Goal: Find contact information: Find contact information

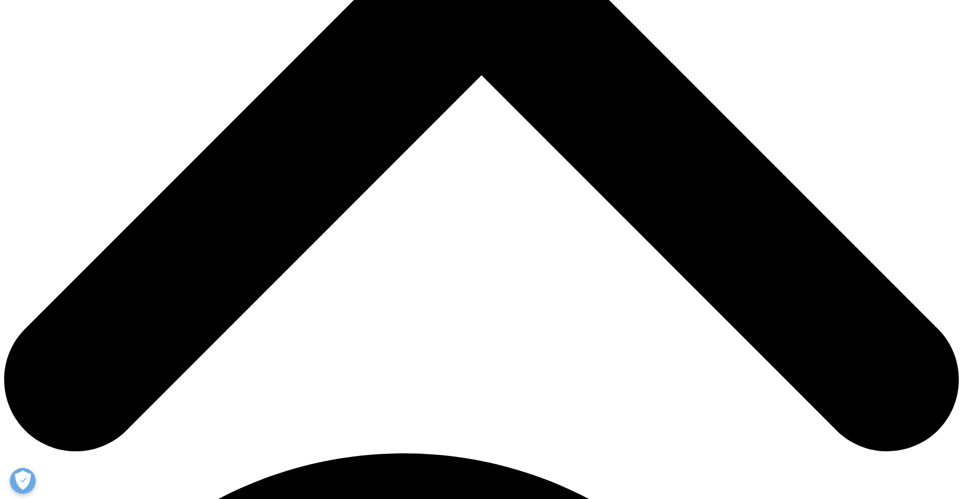
scroll to position [466, 0]
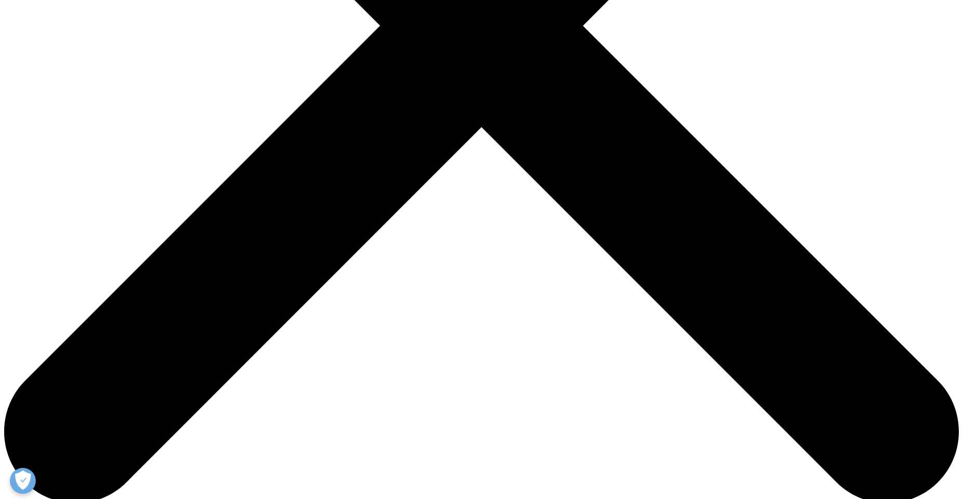
drag, startPoint x: 206, startPoint y: 188, endPoint x: 179, endPoint y: 184, distance: 26.7
copy td "[GEOGRAPHIC_DATA]"
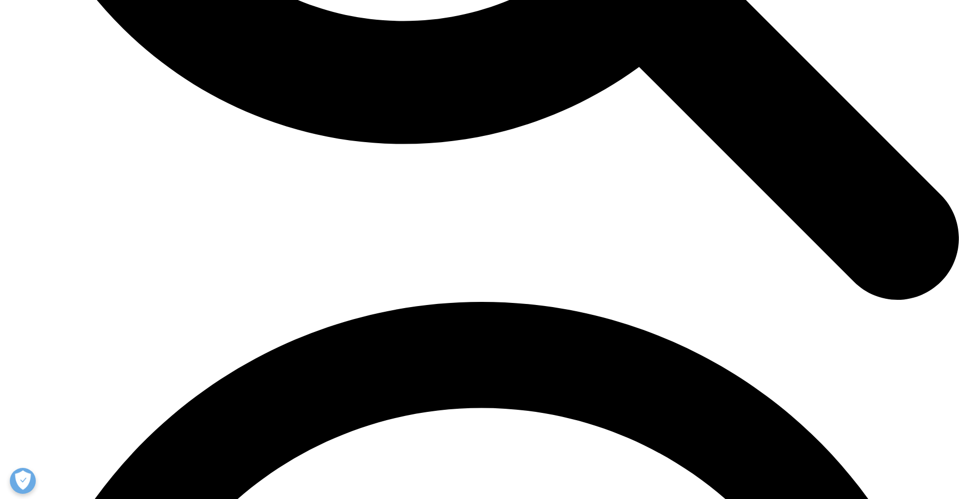
scroll to position [1627, 0]
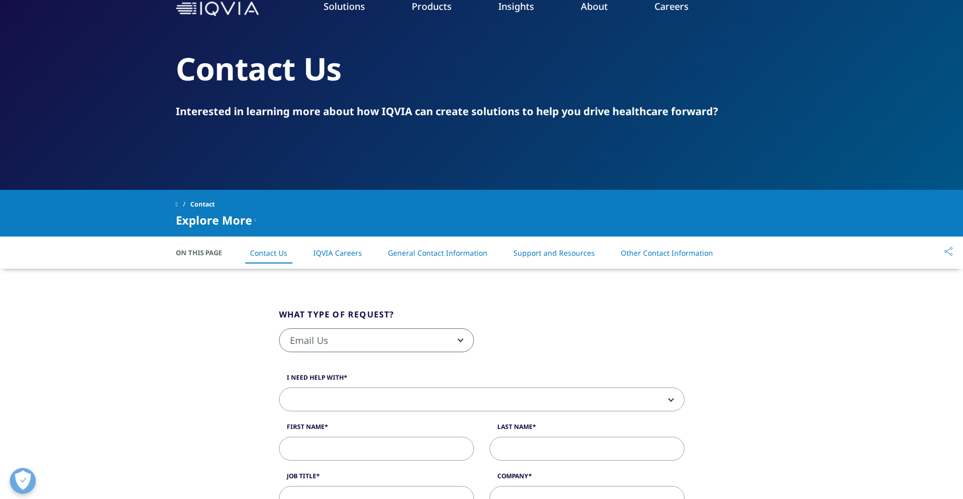
click at [397, 337] on span "Email Us" at bounding box center [376, 341] width 194 height 24
click at [581, 333] on div "Email Us Request a Demo IQVIA Institute Inquiries Media Inquiries Email Us" at bounding box center [481, 345] width 421 height 35
click at [569, 253] on link "Support and Resources" at bounding box center [553, 253] width 81 height 10
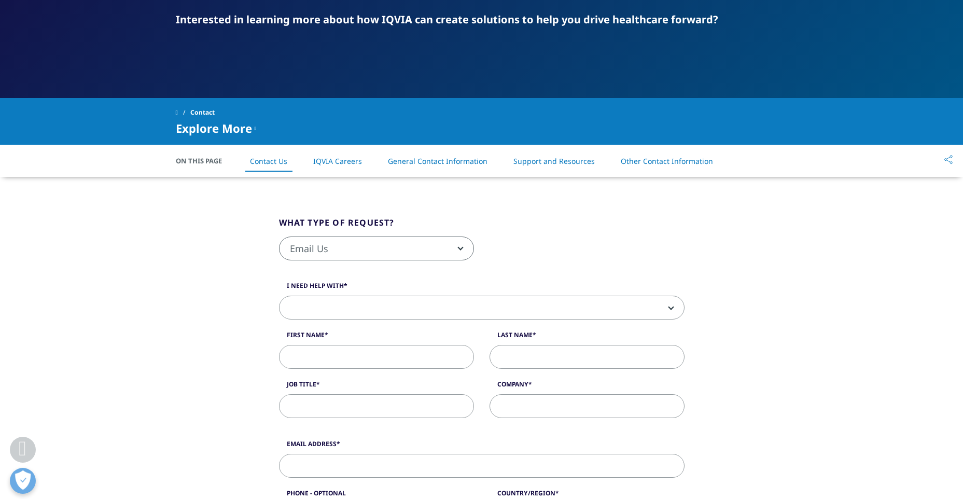
scroll to position [120, 0]
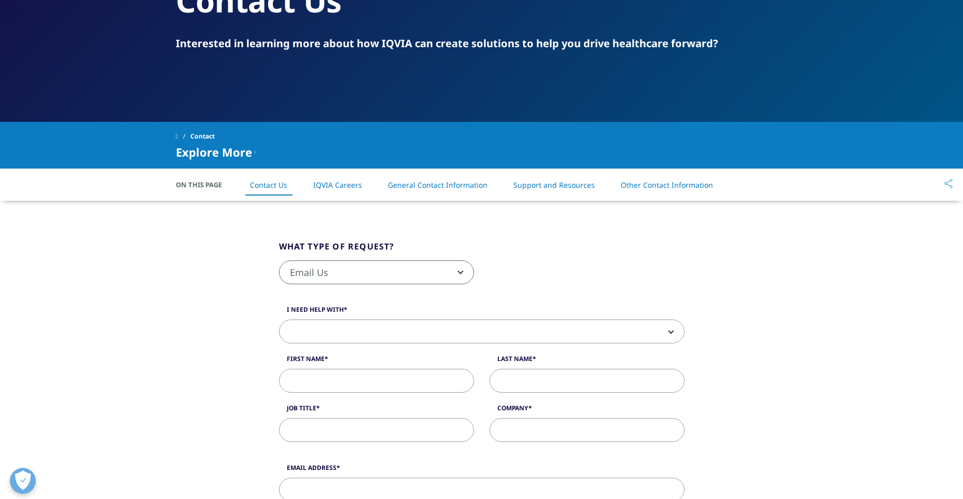
click at [433, 190] on li "General Contact Information" at bounding box center [437, 184] width 120 height 31
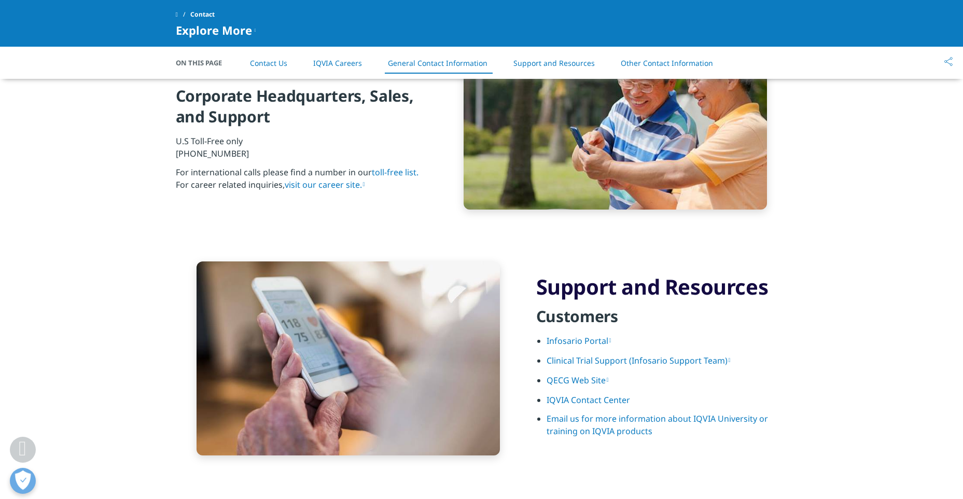
scroll to position [1170, 0]
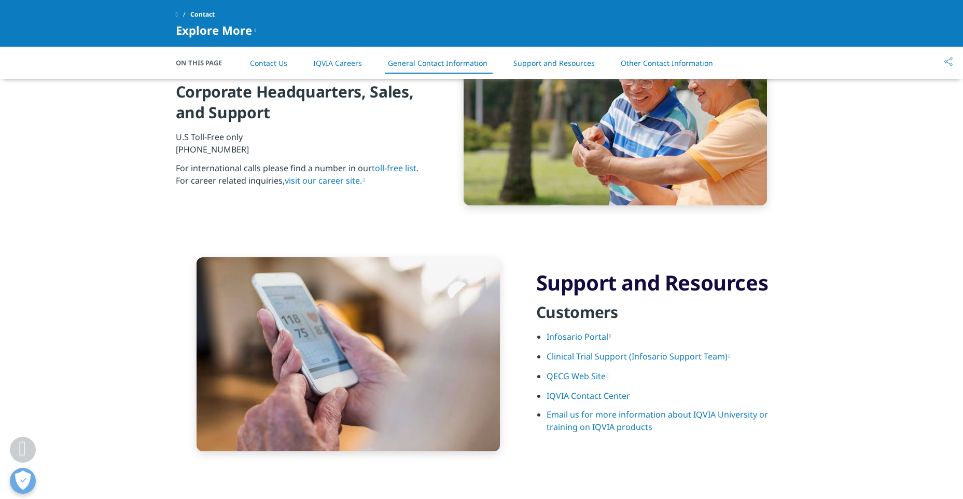
click at [568, 66] on link "Support and Resources" at bounding box center [553, 63] width 81 height 10
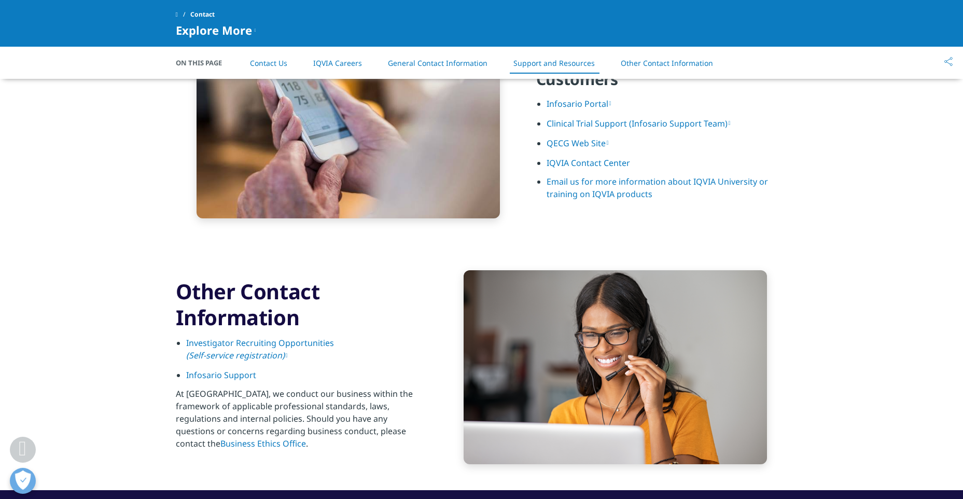
scroll to position [1421, 0]
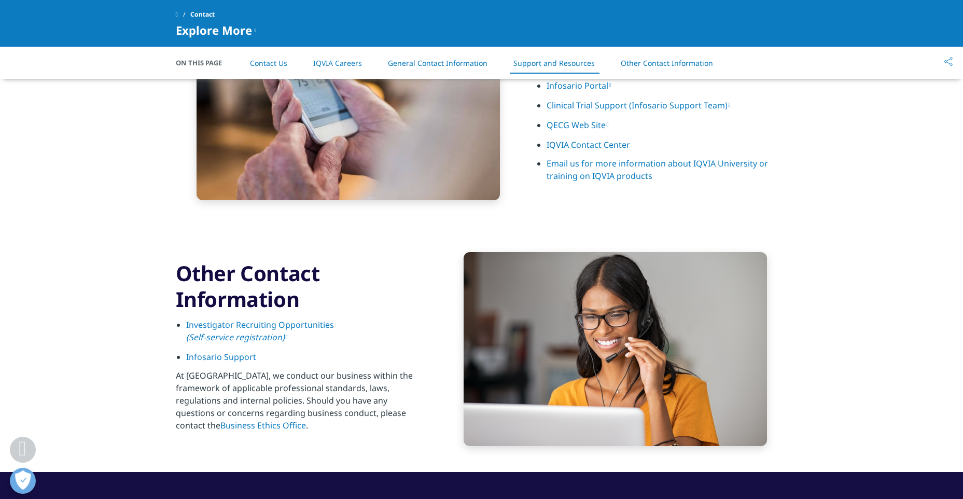
click at [649, 61] on link "Other Contact Information" at bounding box center [666, 63] width 92 height 10
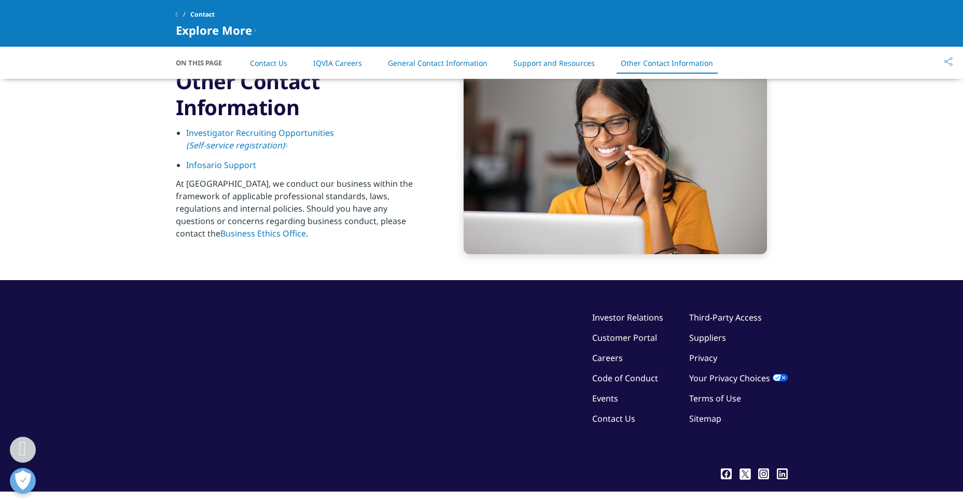
scroll to position [1615, 0]
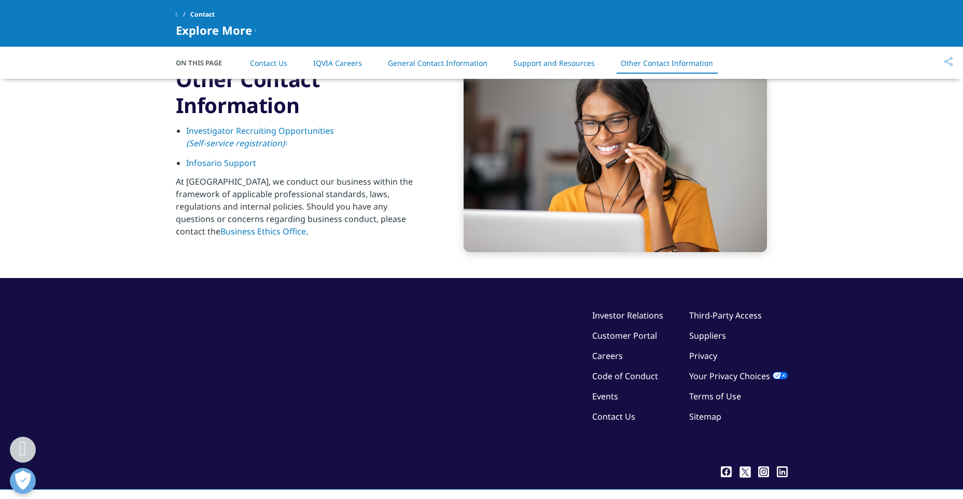
click at [631, 416] on link "Contact Us" at bounding box center [613, 416] width 43 height 11
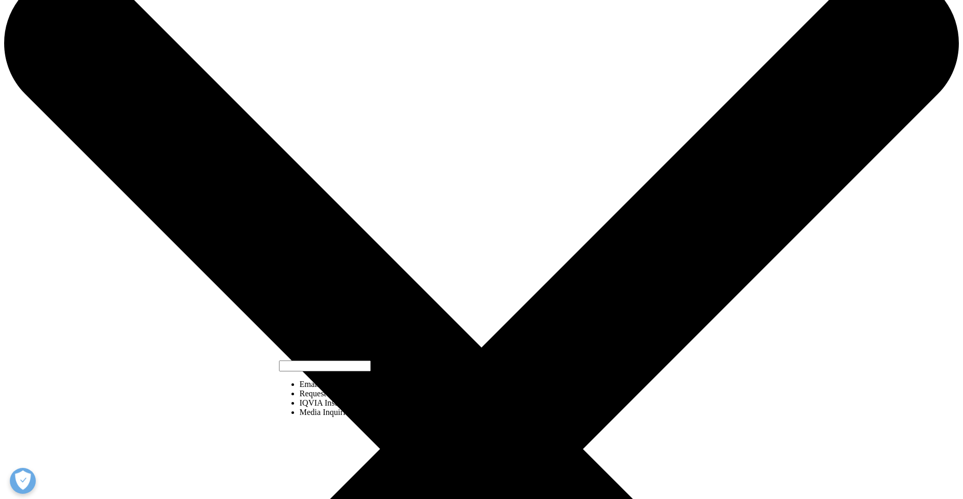
scroll to position [104, 0]
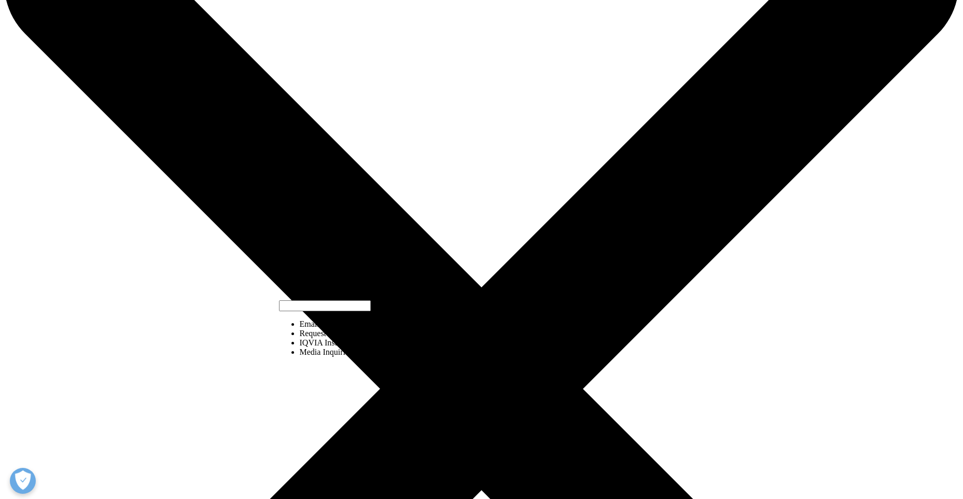
select select "https://www.iqvia.com/contact/media"
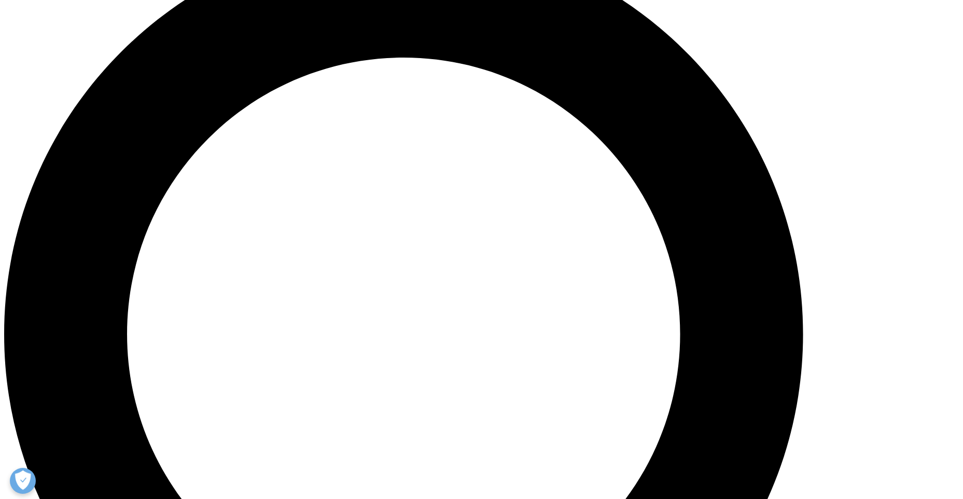
scroll to position [1503, 0]
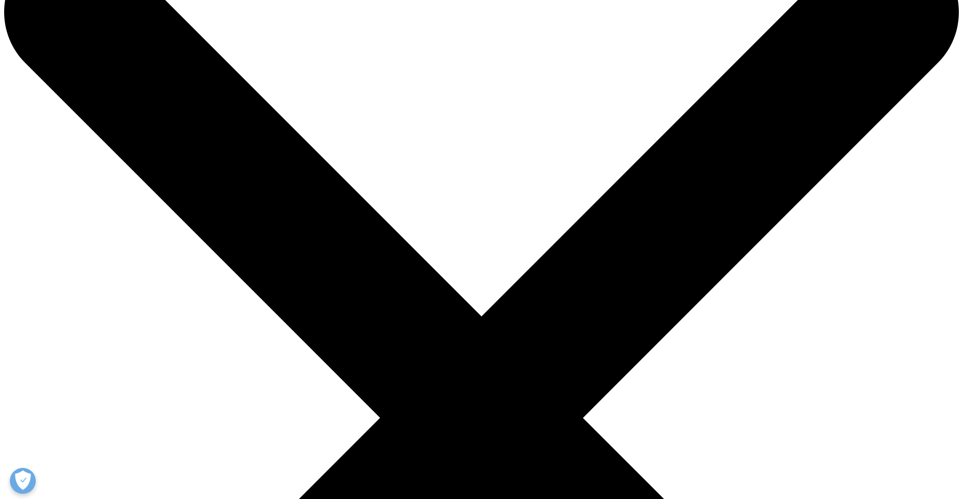
scroll to position [0, 0]
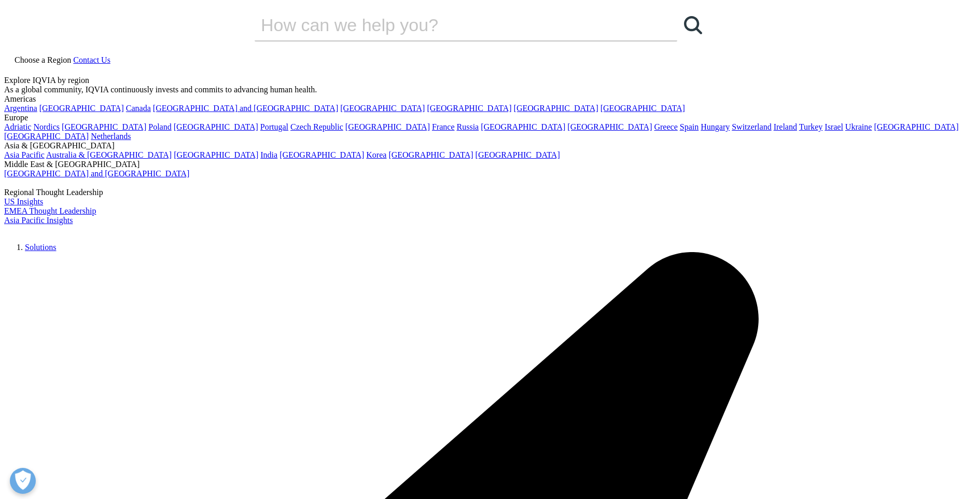
click at [258, 159] on link "[GEOGRAPHIC_DATA]" at bounding box center [216, 154] width 84 height 9
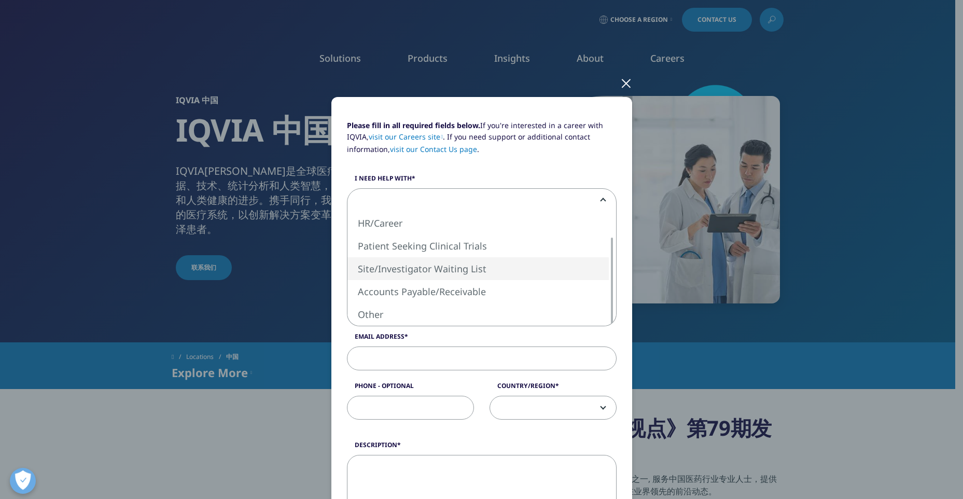
select select "Site Investigator Waiting List"
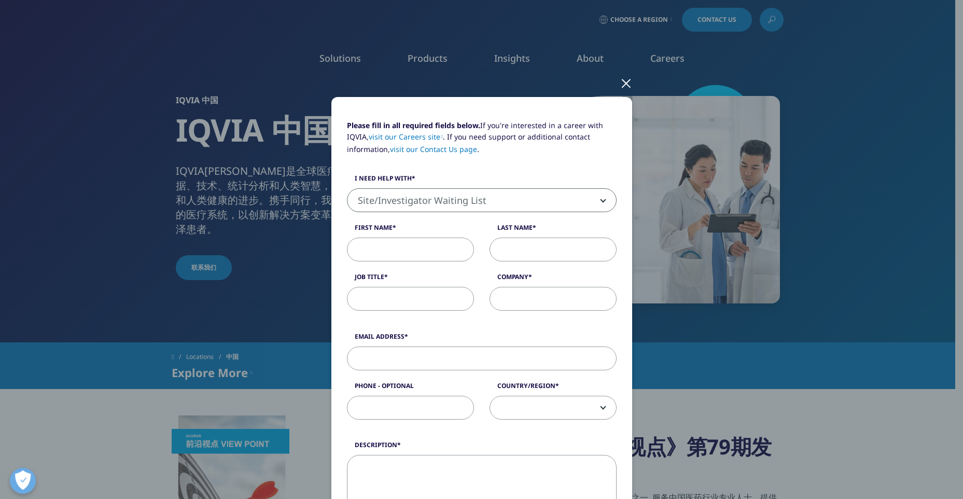
click at [377, 249] on input "First Name" at bounding box center [410, 249] width 127 height 24
click at [620, 82] on div at bounding box center [626, 82] width 12 height 29
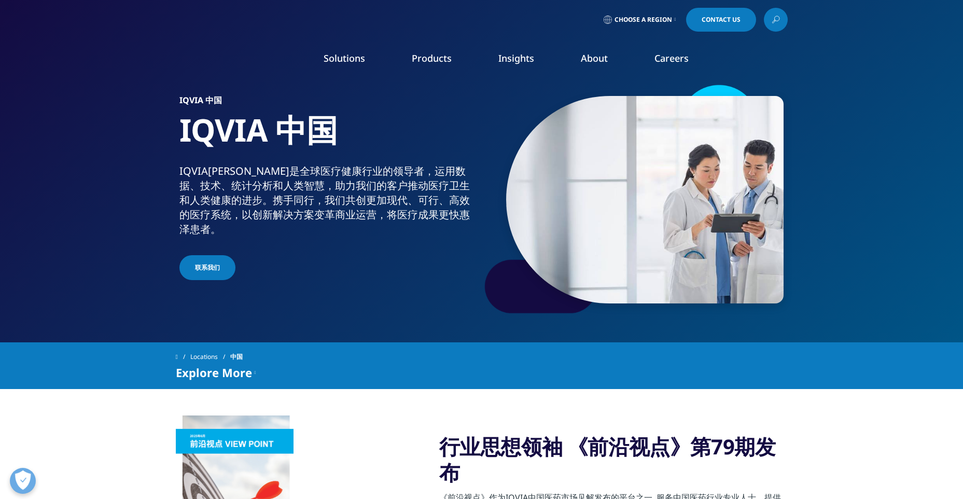
click at [672, 62] on link "Careers" at bounding box center [671, 58] width 34 height 12
click at [211, 263] on span "联系我们" at bounding box center [207, 267] width 25 height 9
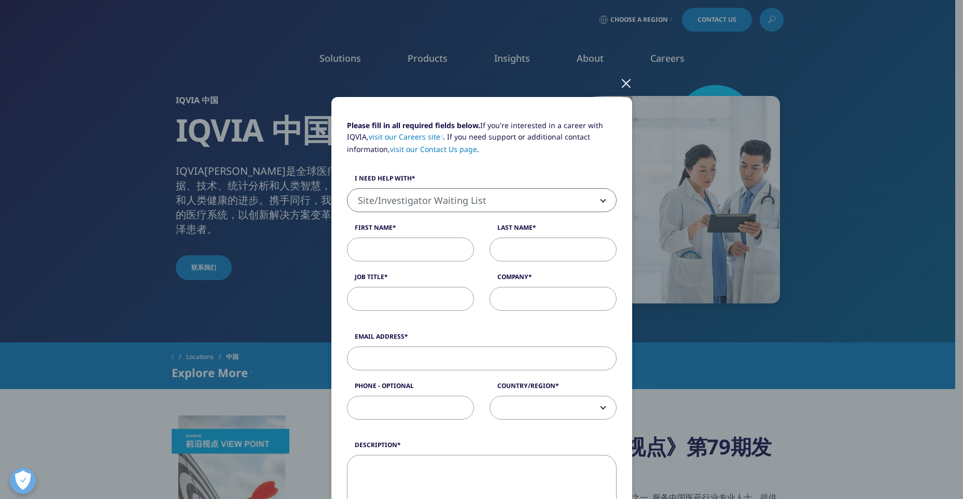
click at [612, 84] on div "Please fill in all required fields below. If you're interested in a career with…" at bounding box center [482, 431] width 612 height 862
click at [620, 83] on div at bounding box center [626, 82] width 12 height 29
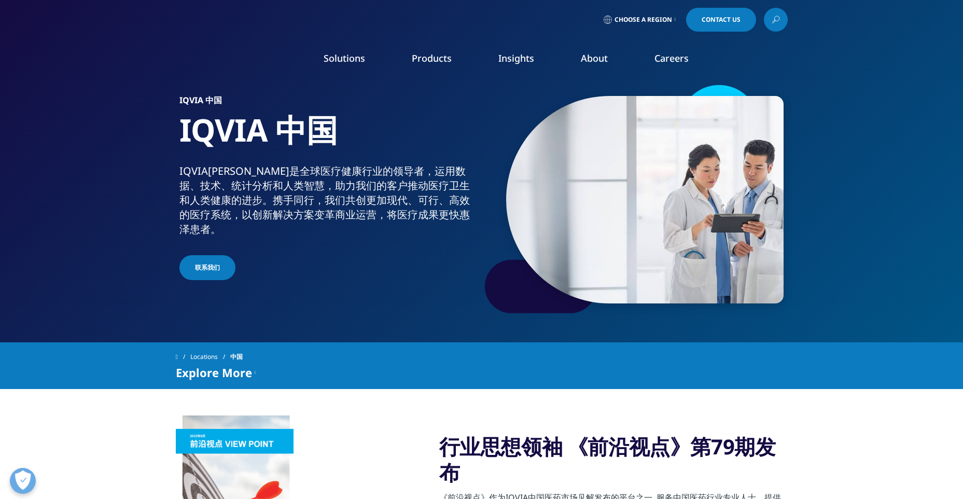
click at [837, 431] on div "行业思想领袖 《前沿视点》第79期发布 《前沿视点》作为IQVIA中国医药市场见解发布的平台之一, 服务中国医药行业专业人士，提供新鲜、全面、深入的医药行业信…" at bounding box center [481, 498] width 963 height 167
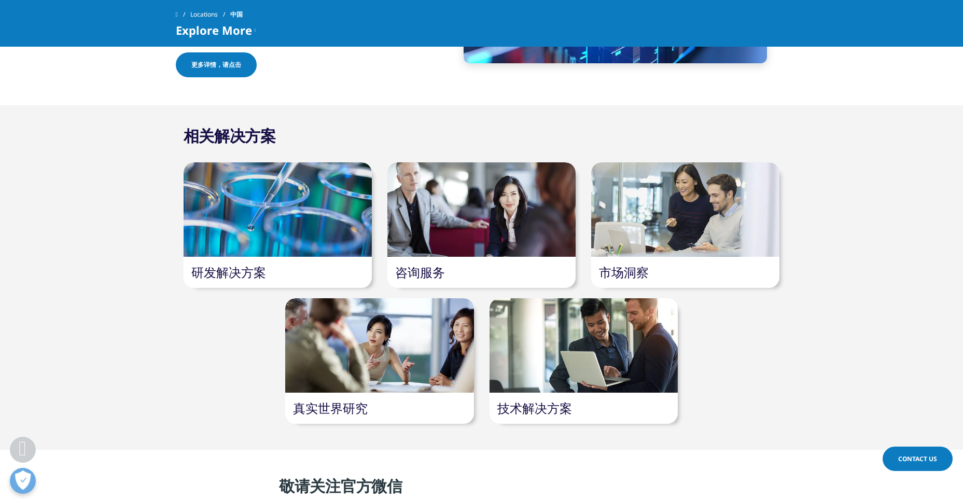
scroll to position [829, 0]
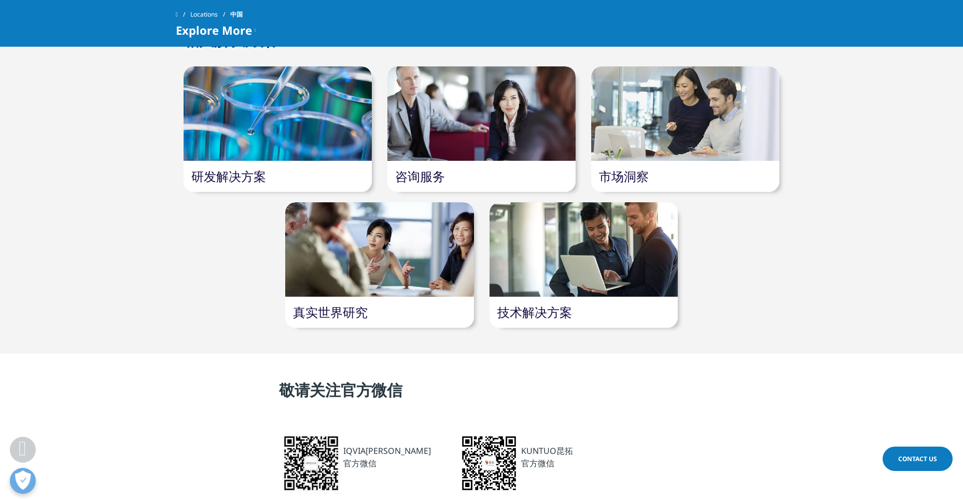
click at [575, 287] on div at bounding box center [583, 249] width 188 height 94
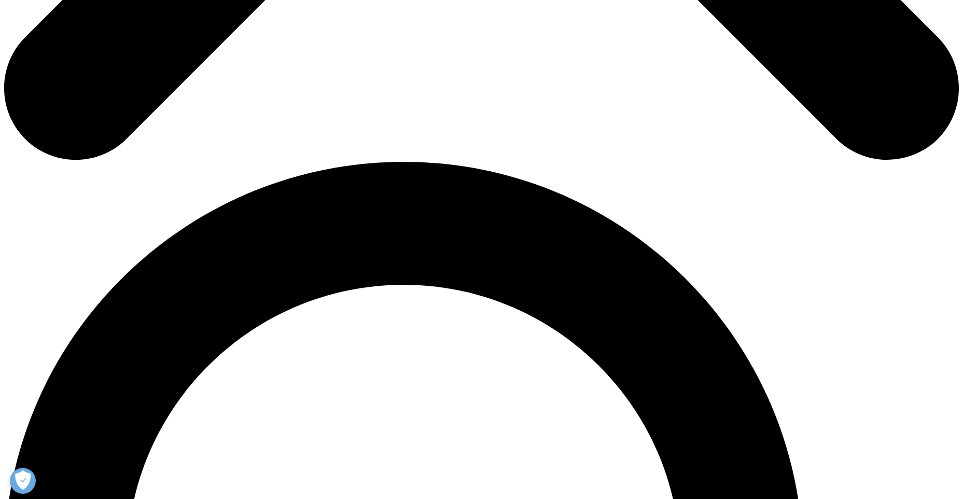
scroll to position [810, 0]
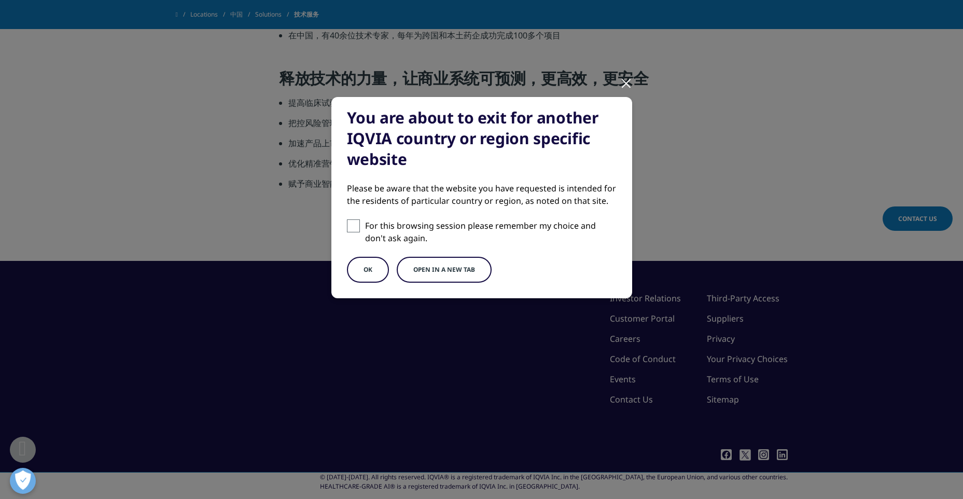
click at [355, 229] on input "For this browsing session please remember my choice and don't ask again." at bounding box center [353, 225] width 13 height 13
checkbox input "true"
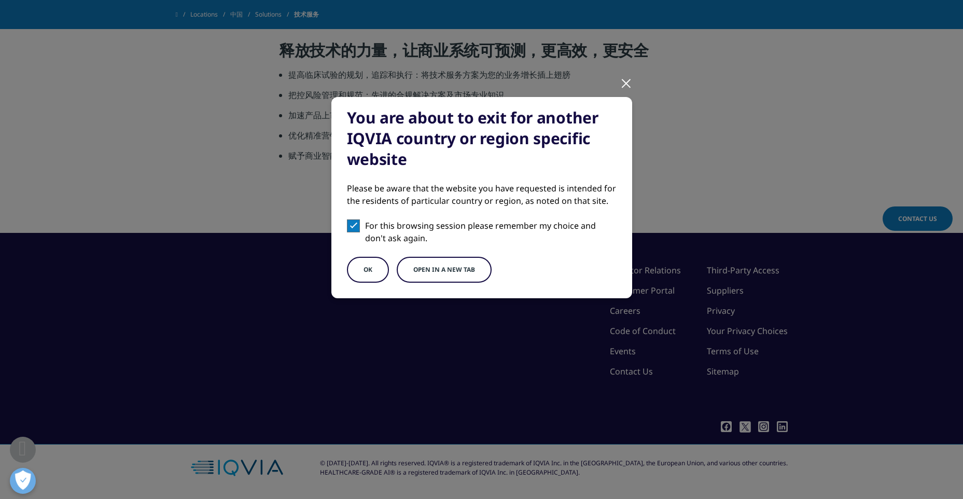
click at [366, 268] on button "OK" at bounding box center [368, 270] width 42 height 26
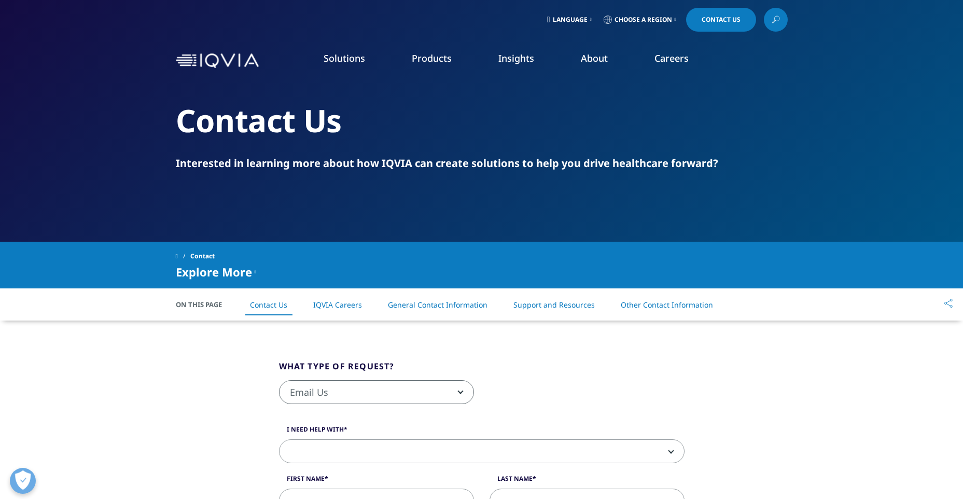
click at [635, 22] on span "Choose a Region" at bounding box center [643, 20] width 58 height 8
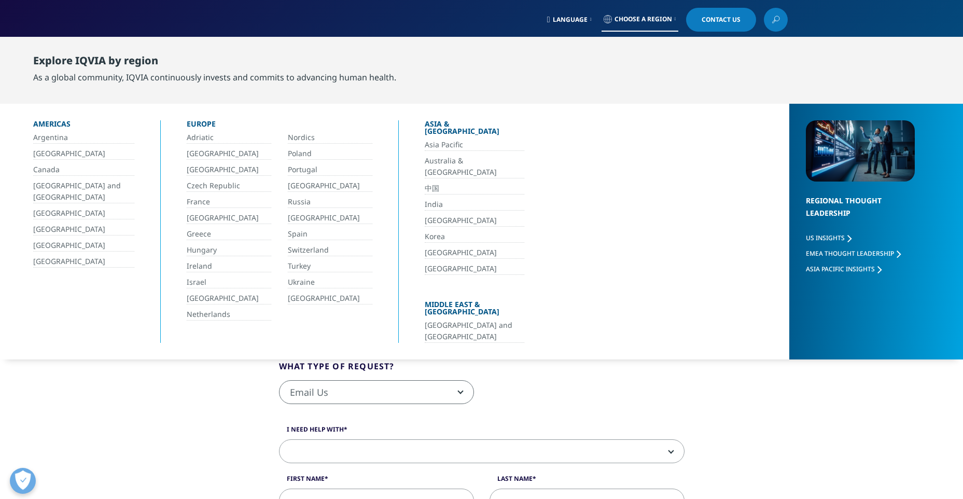
click at [435, 182] on link "中国" at bounding box center [475, 188] width 100 height 12
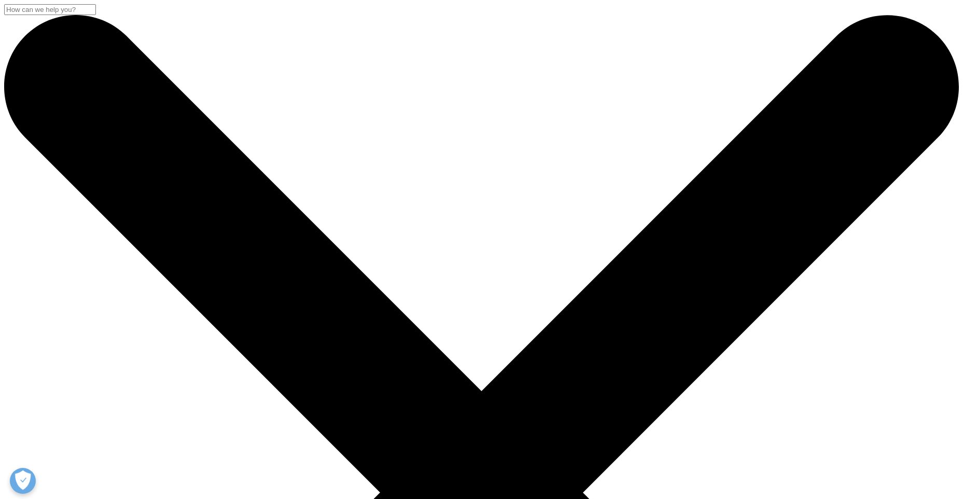
scroll to position [311, 0]
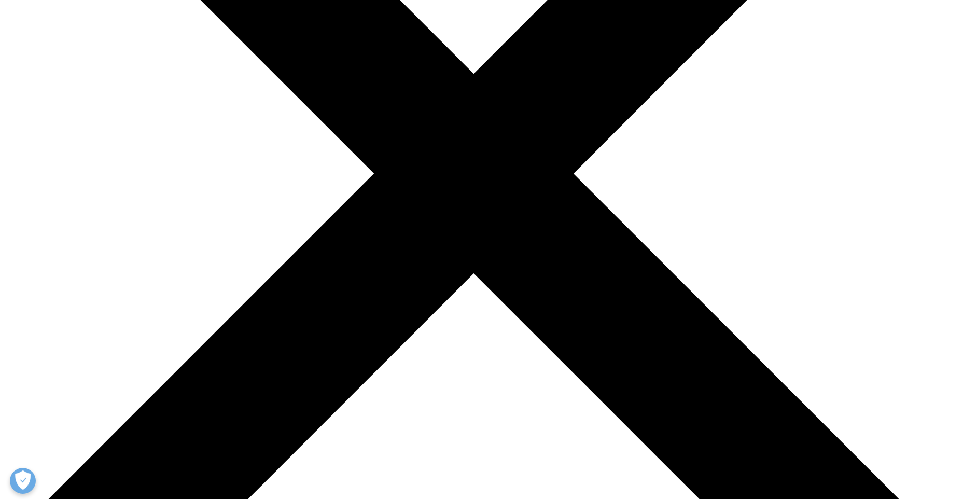
scroll to position [52, 0]
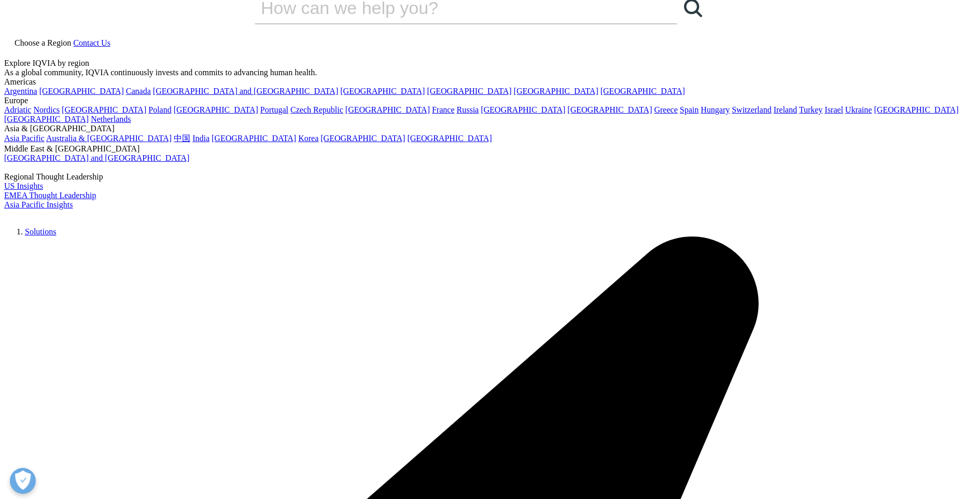
scroll to position [0, 0]
